Goal: Book appointment/travel/reservation

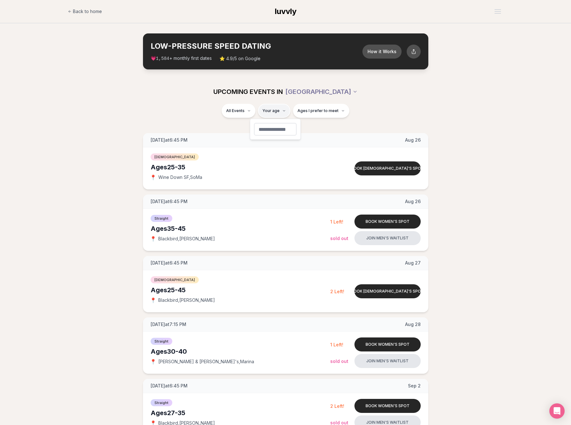
type input "**"
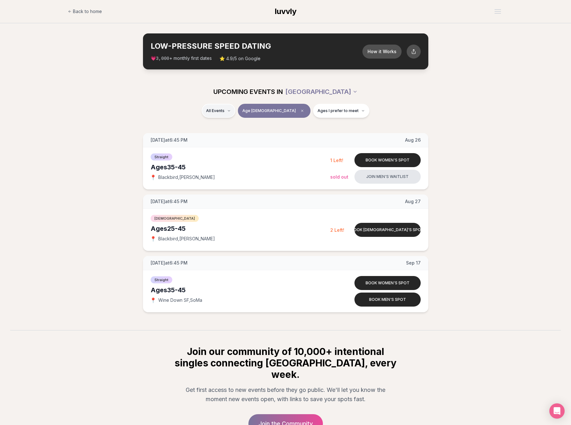
click at [226, 110] on html "Back to home luvvly LOW-PRESSURE SPEED DATING How it Works 💗 3,000 + monthly fi…" at bounding box center [285, 244] width 571 height 489
click at [233, 126] on span "Straight" at bounding box center [227, 127] width 16 height 6
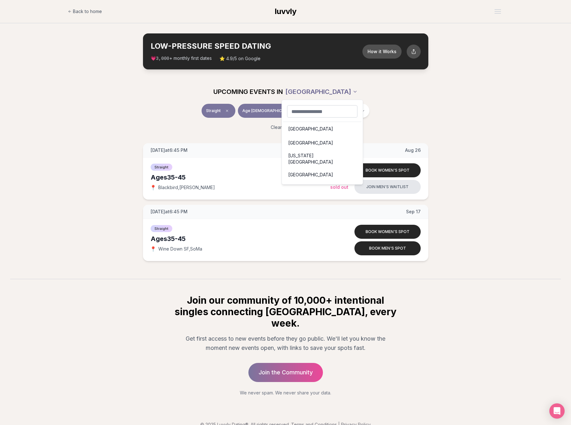
click at [318, 91] on html "Back to home luvvly LOW-PRESSURE SPEED DATING How it Works 💗 3,000 + monthly fi…" at bounding box center [285, 219] width 571 height 438
click at [302, 129] on div "[GEOGRAPHIC_DATA]" at bounding box center [322, 129] width 78 height 14
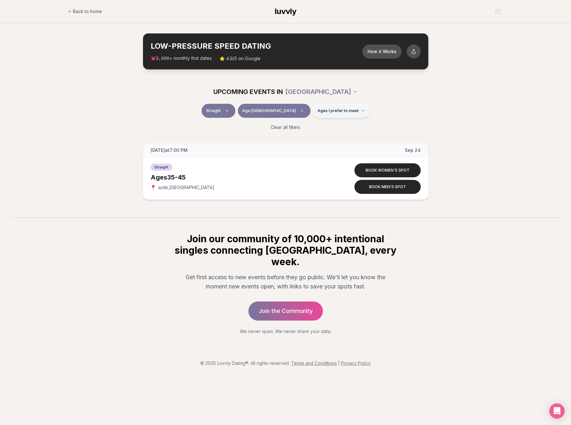
click at [316, 116] on button "Ages I prefer to meet" at bounding box center [341, 111] width 56 height 14
click at [325, 85] on html "Back to home luvvly LOW-PRESSURE SPEED DATING How it Works 💗 3,000 + monthly fi…" at bounding box center [285, 212] width 571 height 425
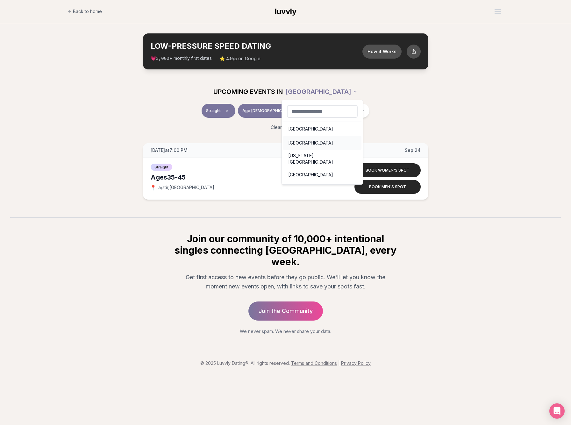
click at [306, 145] on div "[GEOGRAPHIC_DATA]" at bounding box center [322, 143] width 78 height 14
